Goal: Task Accomplishment & Management: Use online tool/utility

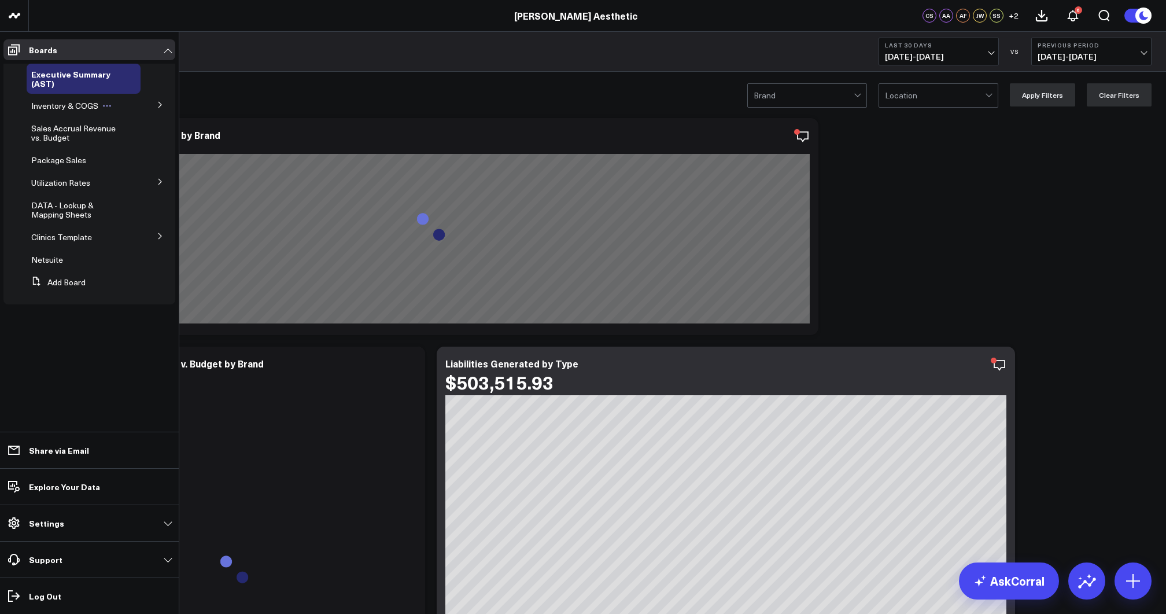
click at [56, 107] on span "Inventory & COGS" at bounding box center [64, 105] width 67 height 11
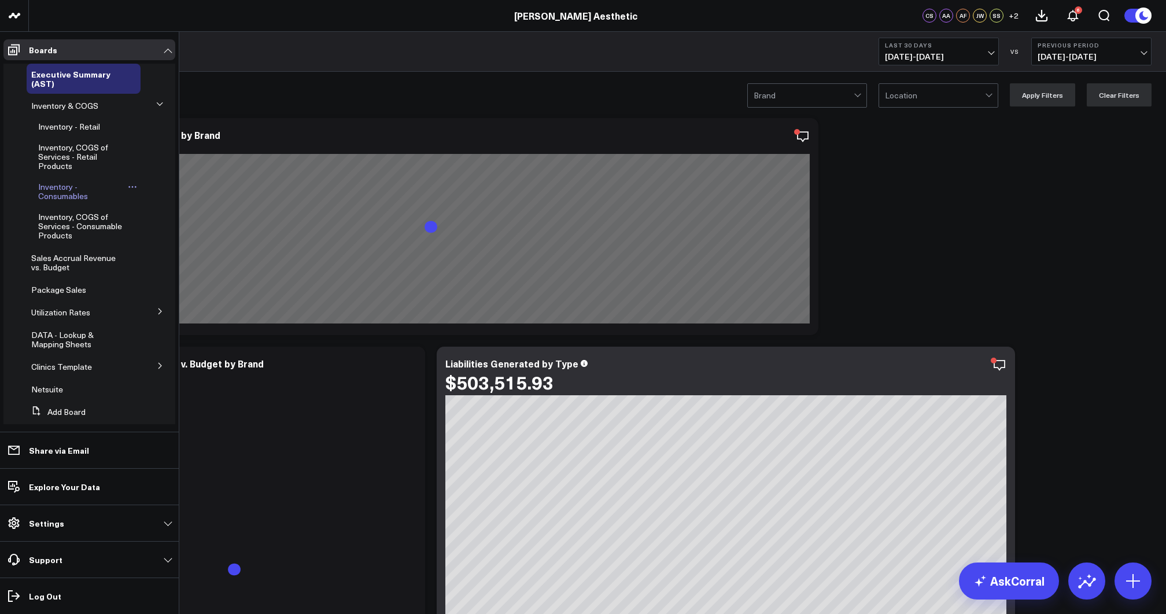
click at [70, 195] on span "Inventory - Consumables" at bounding box center [63, 191] width 50 height 20
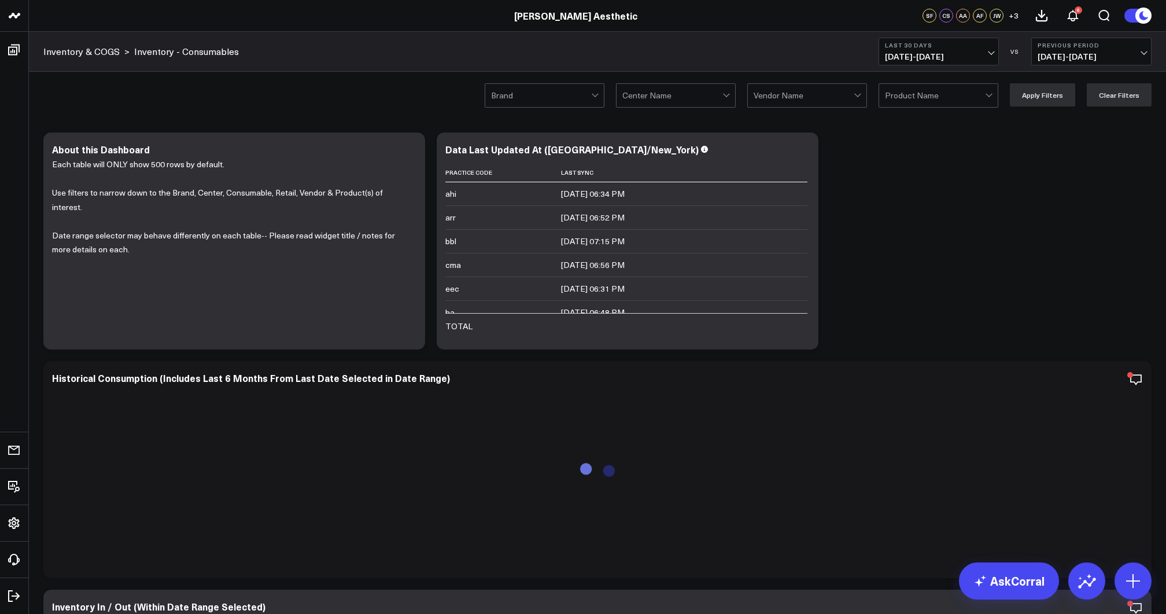
click at [816, 100] on div at bounding box center [803, 95] width 100 height 23
type input "gald"
click at [815, 114] on div "GALDERMA" at bounding box center [807, 119] width 119 height 23
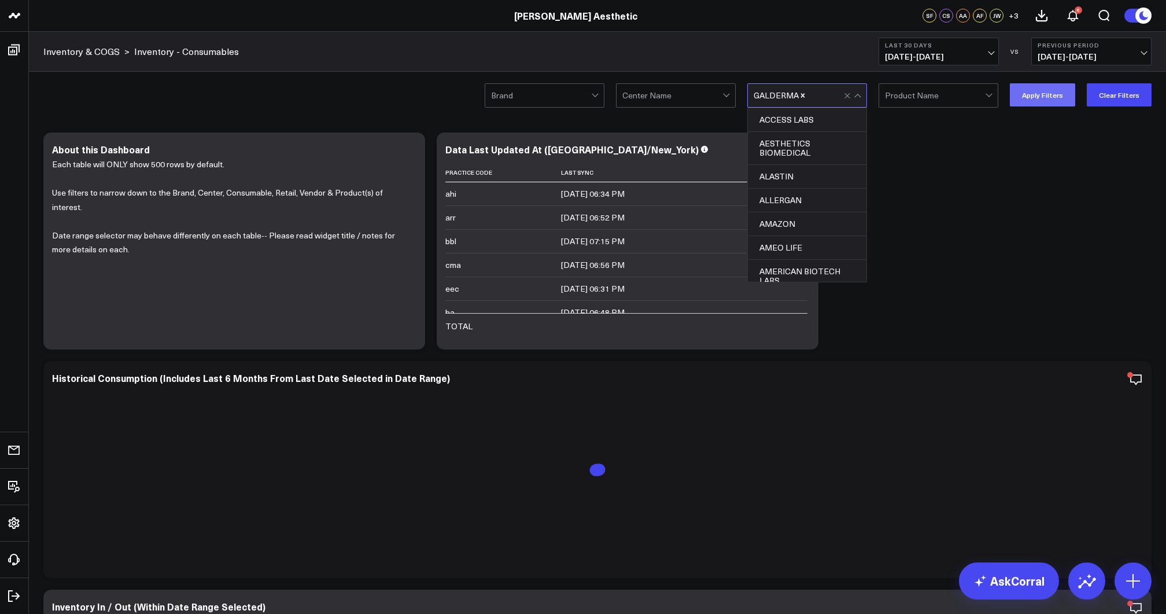
click at [1034, 97] on button "Apply Filters" at bounding box center [1042, 94] width 65 height 23
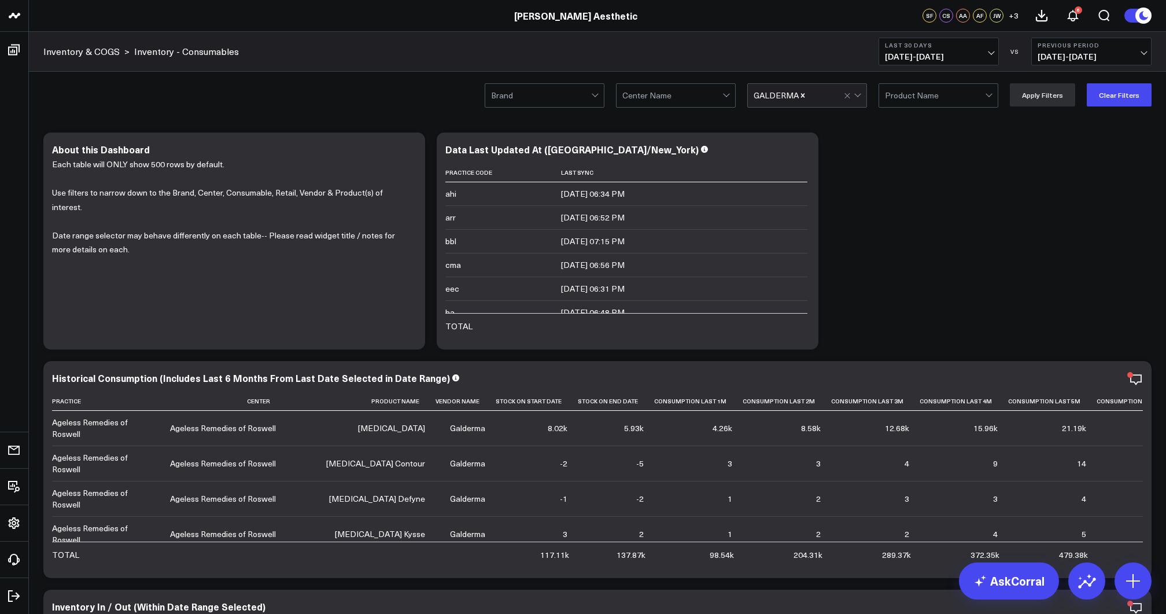
scroll to position [3, 0]
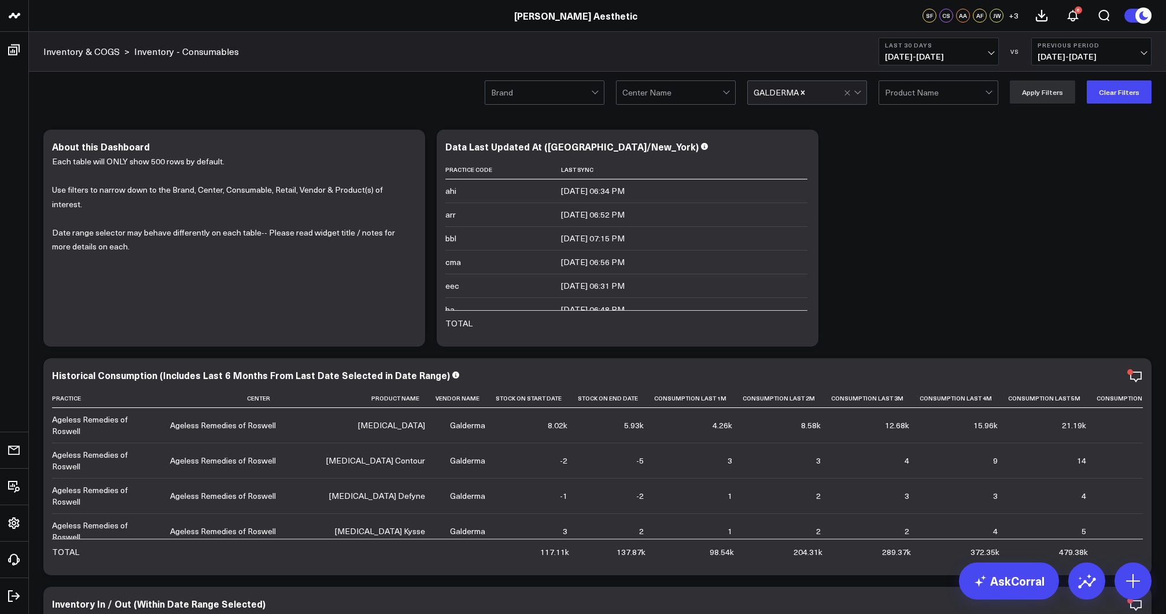
click at [586, 93] on div at bounding box center [541, 92] width 100 height 23
type input "lagu"
click at [549, 124] on div "Laguna Aesthetics" at bounding box center [544, 116] width 119 height 23
click at [1055, 94] on button "Apply Filters" at bounding box center [1042, 91] width 65 height 23
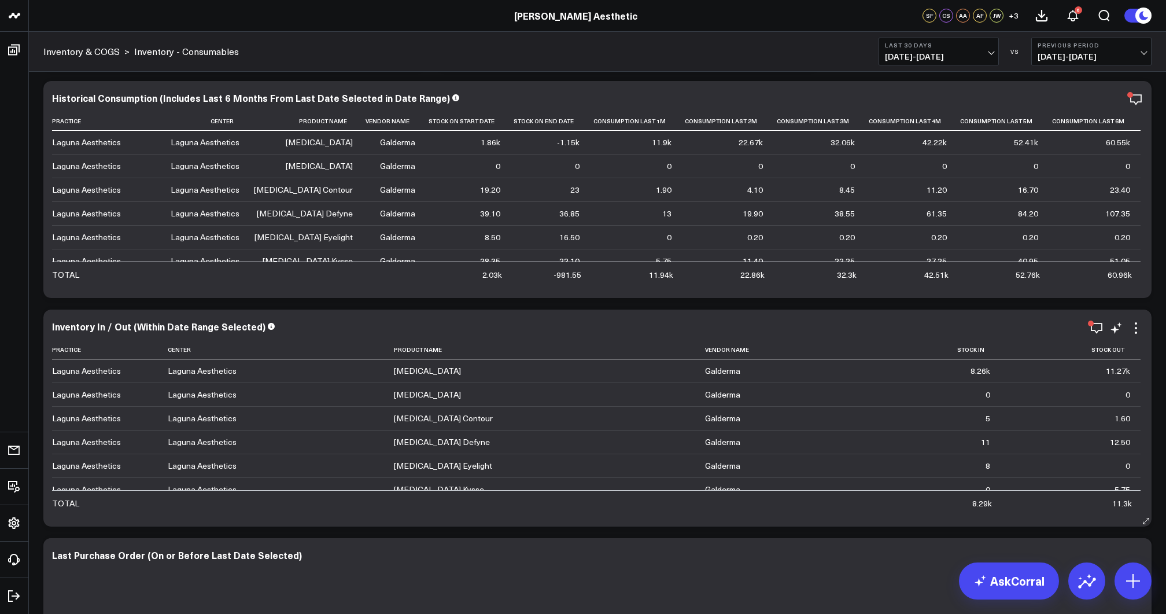
scroll to position [280, 0]
click at [982, 54] on span "[DATE] - [DATE]" at bounding box center [939, 56] width 108 height 9
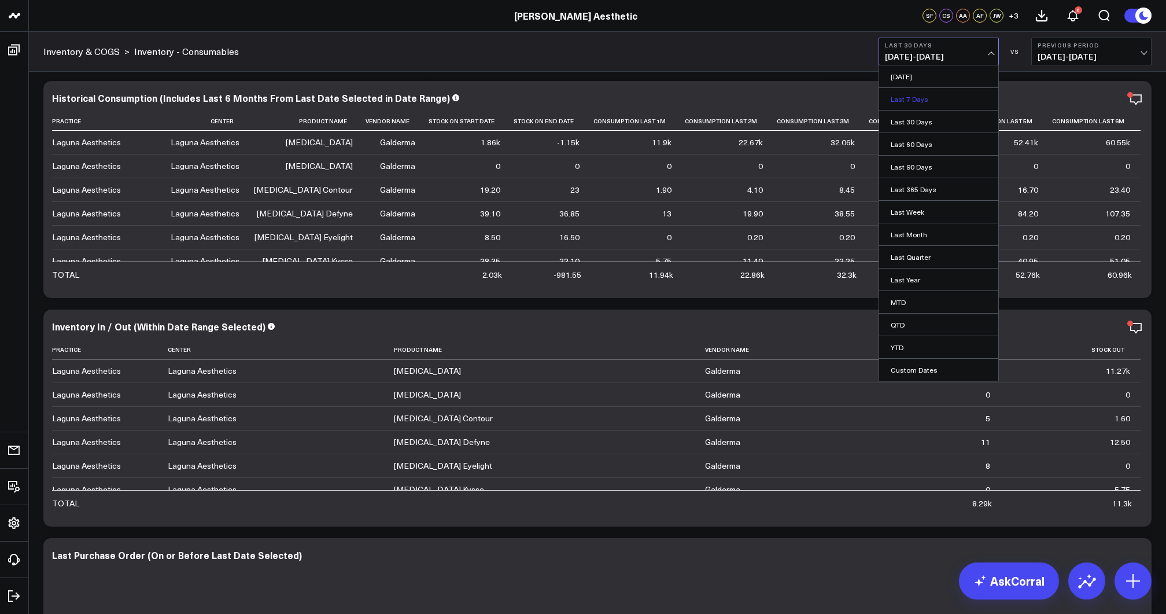
click at [938, 103] on link "Last 7 Days" at bounding box center [938, 99] width 119 height 22
